Goal: Task Accomplishment & Management: Manage account settings

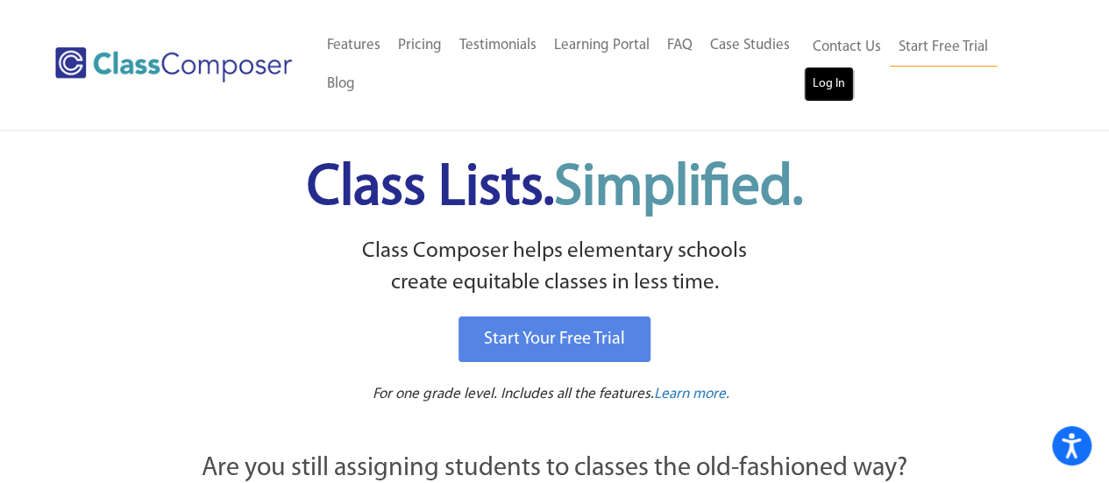
click at [838, 80] on link "Log In" at bounding box center [829, 84] width 50 height 35
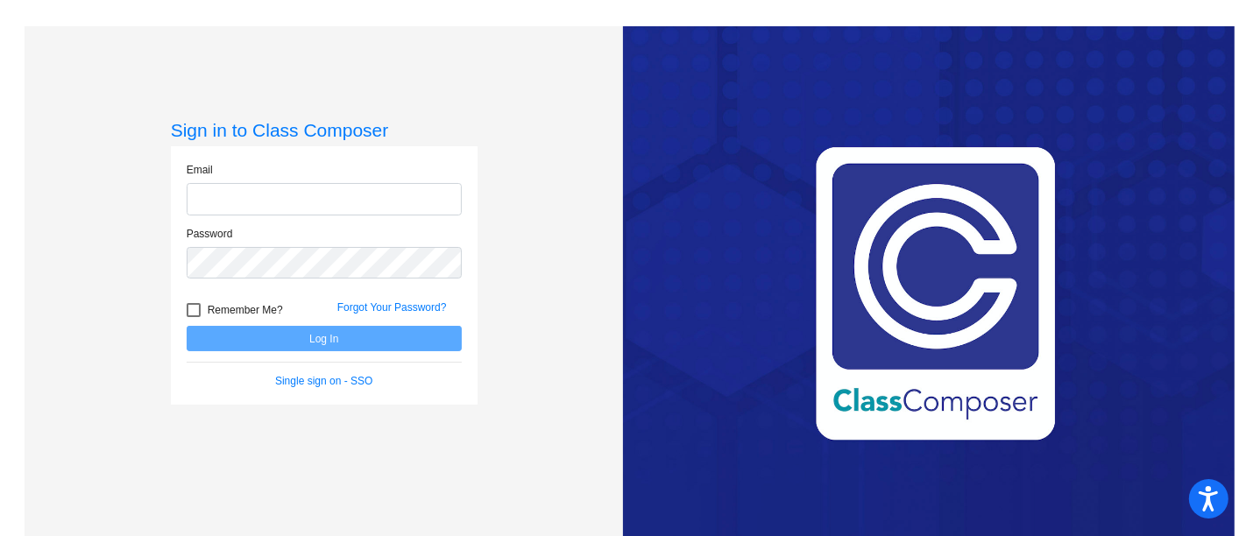
type input "robatini@bbhcsd.org"
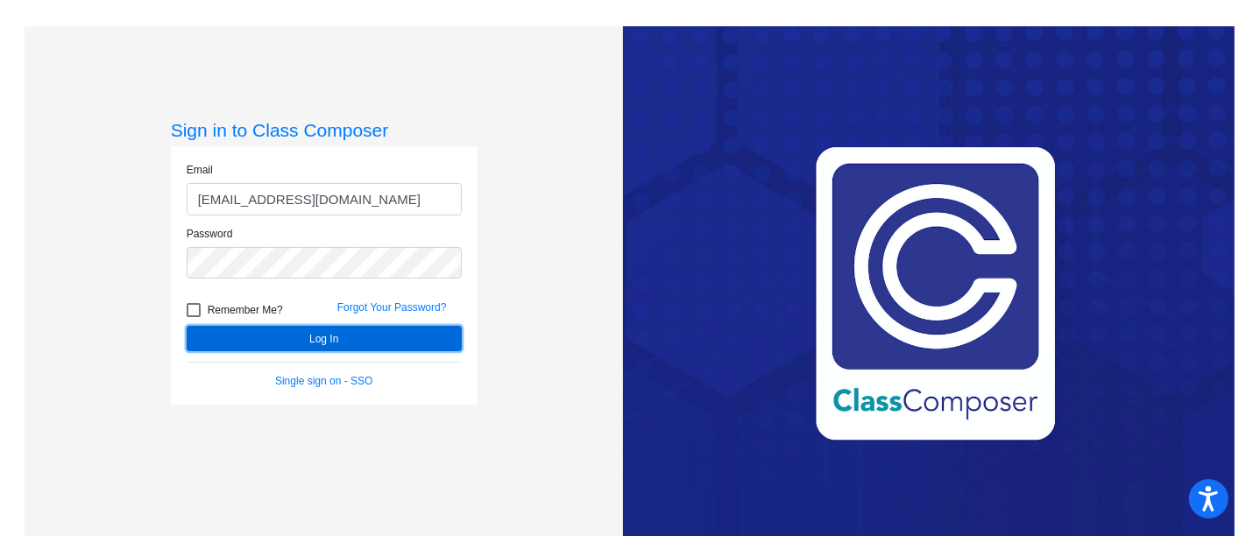
click at [353, 344] on button "Log In" at bounding box center [324, 338] width 275 height 25
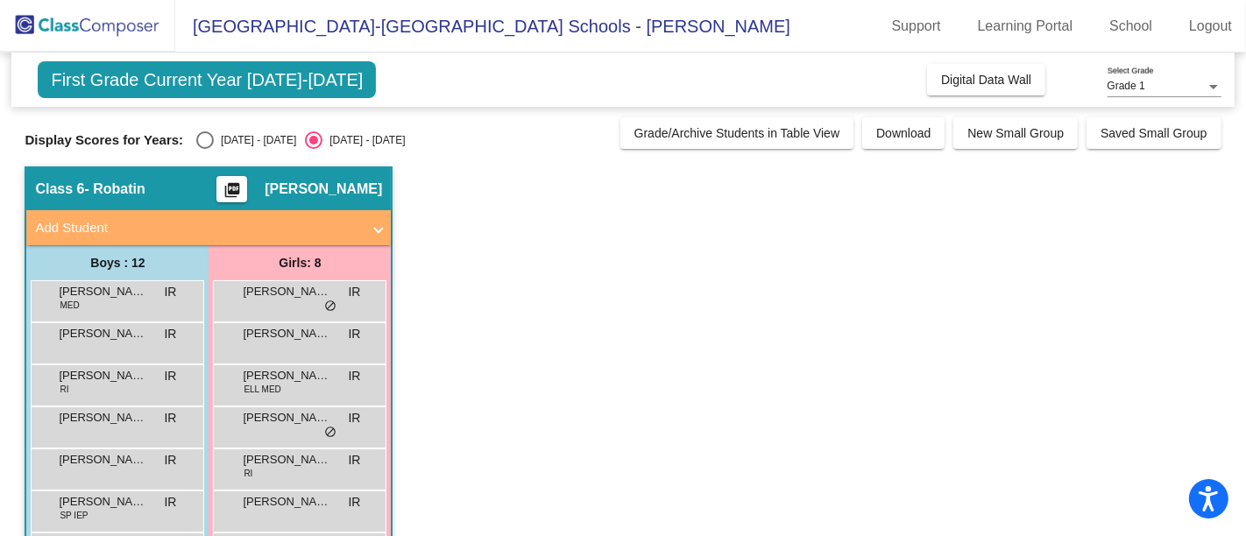
click at [202, 145] on div "Select an option" at bounding box center [205, 140] width 18 height 18
click at [204, 149] on input "2024 - 2025" at bounding box center [204, 149] width 1 height 1
radio input "true"
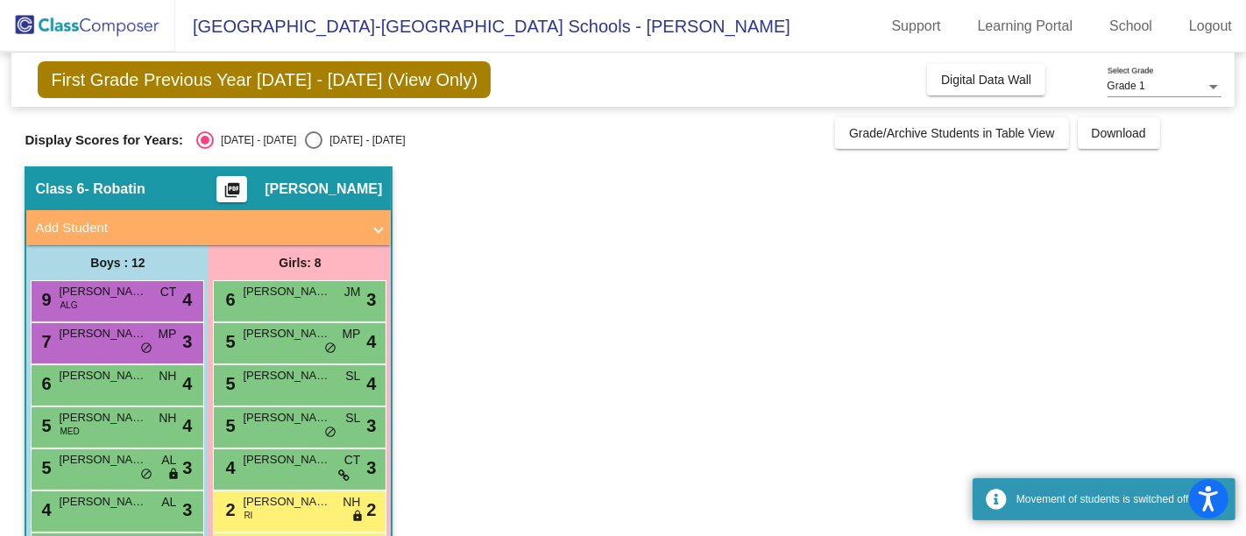
scroll to position [275, 0]
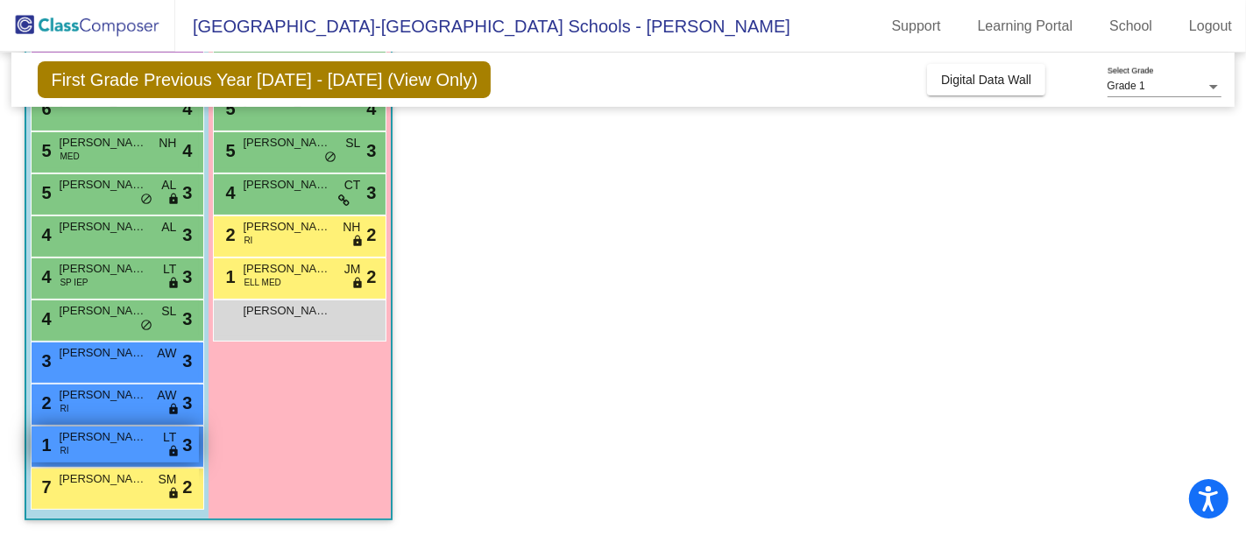
click at [96, 442] on span "Calvin Bruzdzinski" at bounding box center [103, 438] width 88 height 18
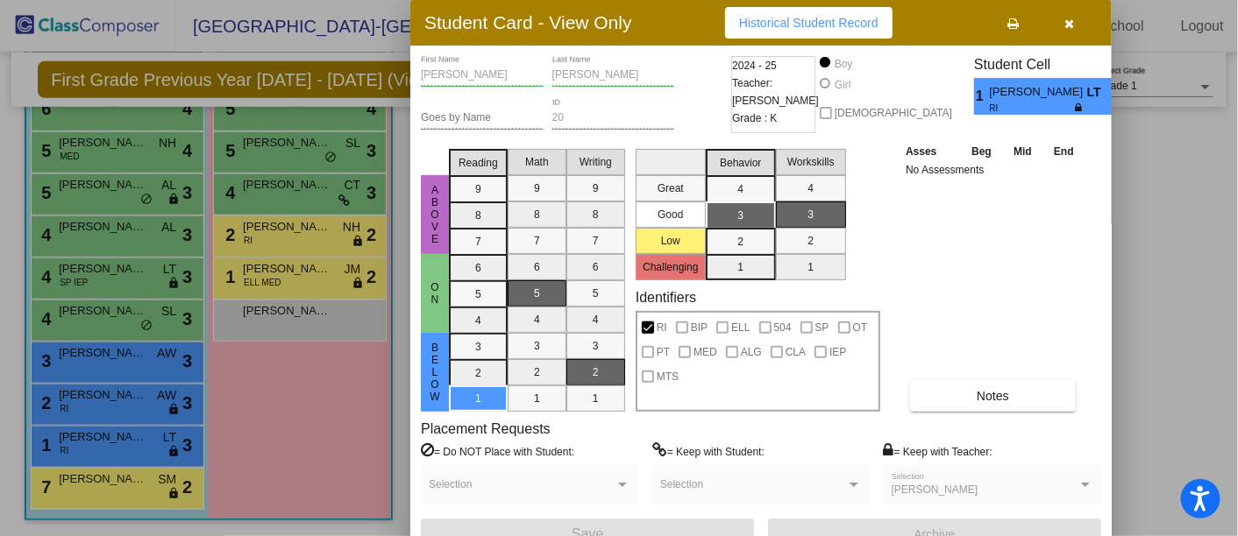
click at [1061, 11] on button "button" at bounding box center [1069, 23] width 56 height 32
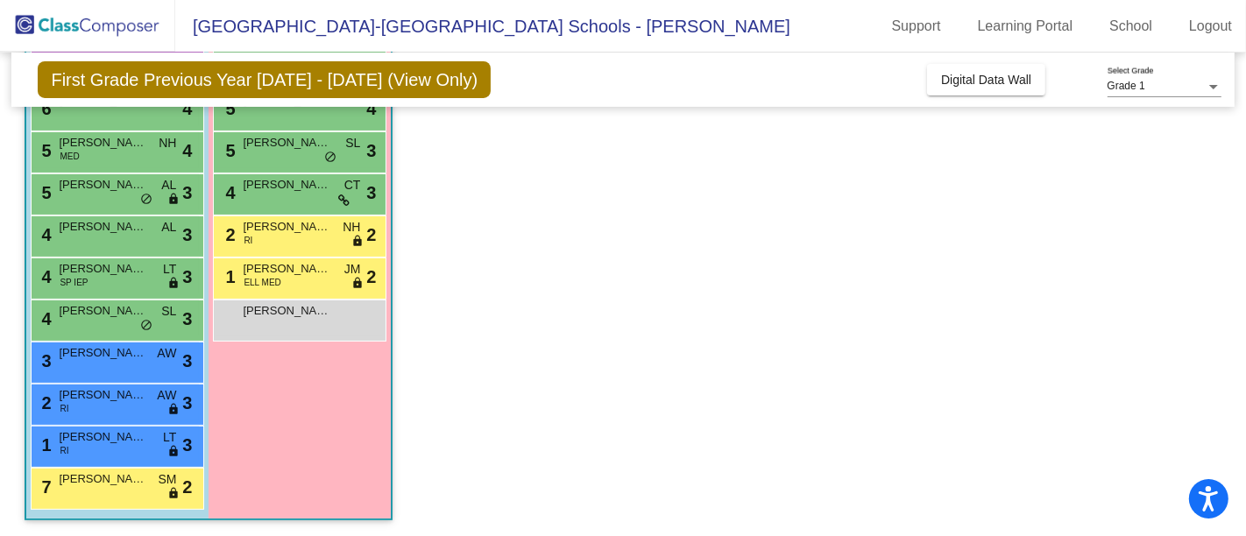
scroll to position [0, 0]
